Goal: Information Seeking & Learning: Learn about a topic

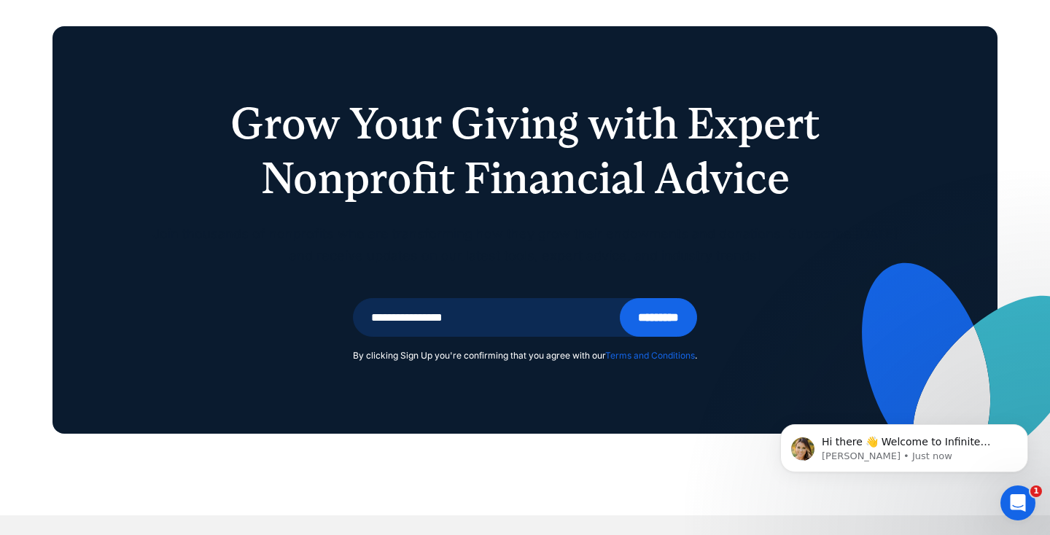
scroll to position [3671, 0]
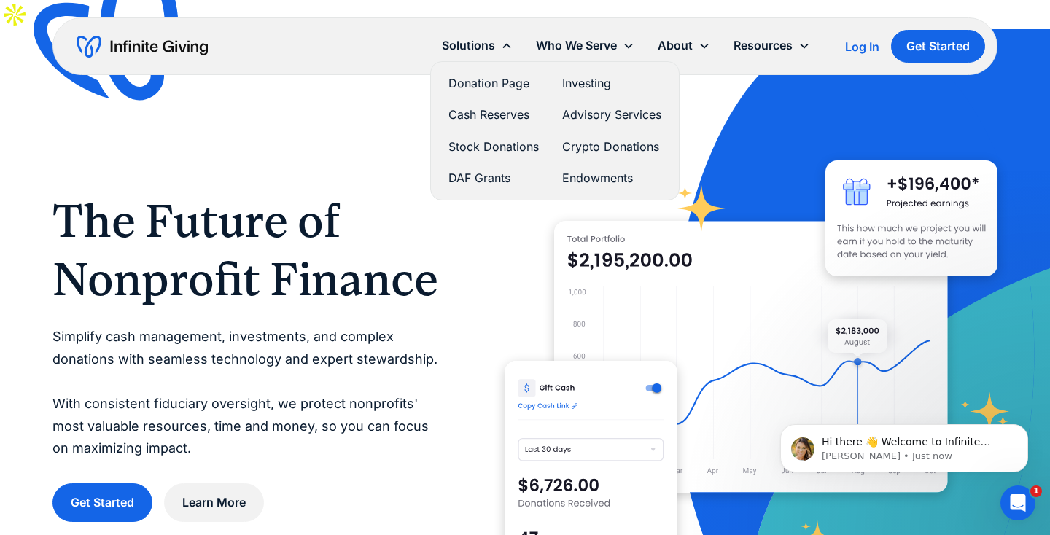
click at [482, 76] on link "Donation Page" at bounding box center [493, 84] width 90 height 20
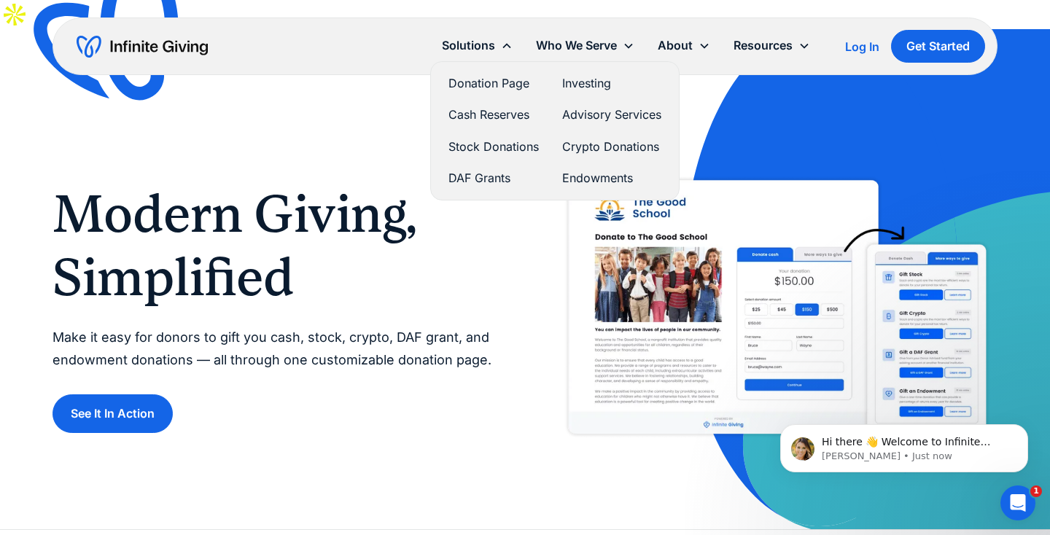
click at [478, 178] on link "DAF Grants" at bounding box center [493, 178] width 90 height 20
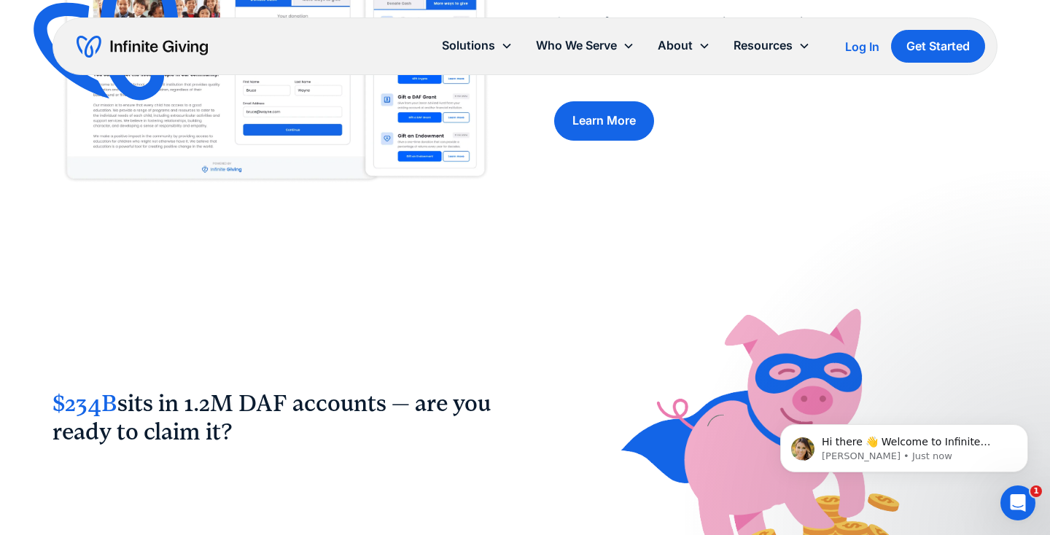
click at [510, 294] on div "$234B sits in 1.2M DAF accounts — are you ready to claim it?" at bounding box center [524, 427] width 945 height 306
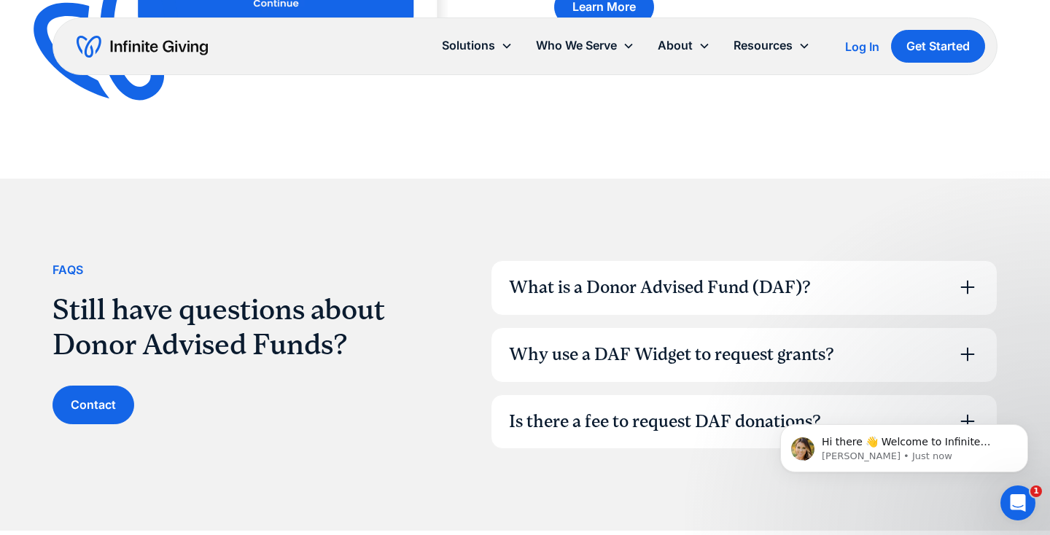
scroll to position [1813, 0]
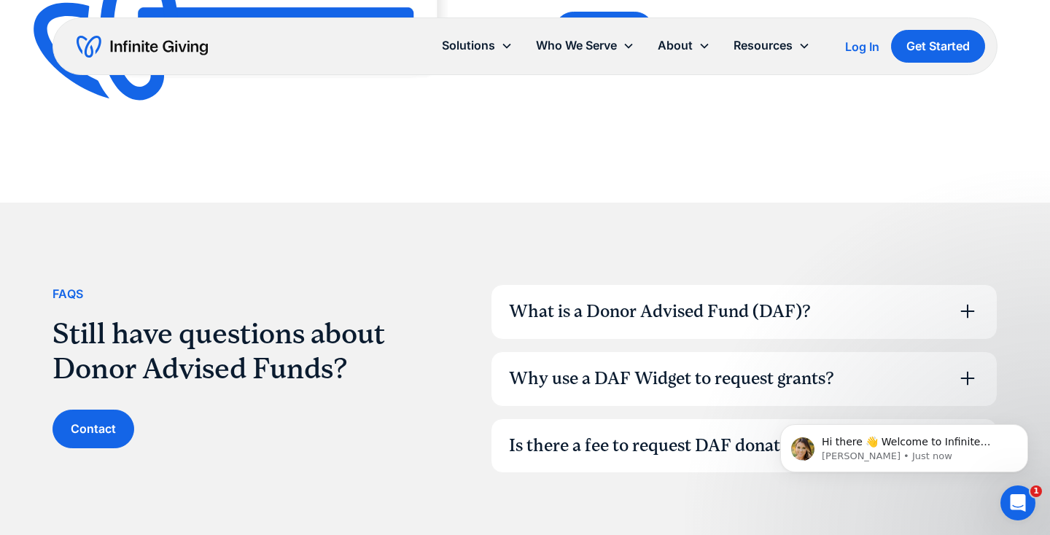
click at [574, 300] on div "What is a Donor Advised Fund (DAF)?" at bounding box center [660, 312] width 302 height 25
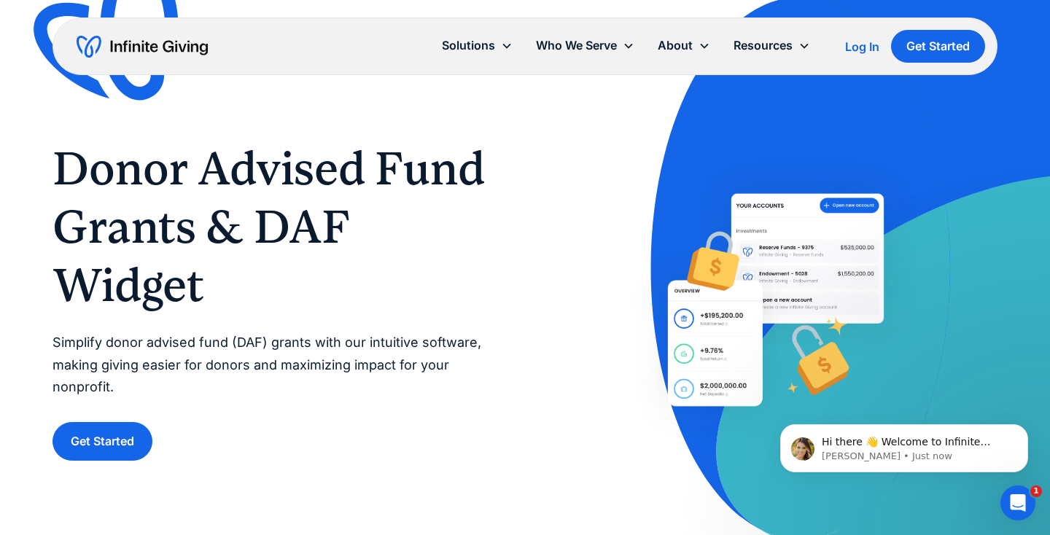
scroll to position [0, 0]
